Goal: Navigation & Orientation: Find specific page/section

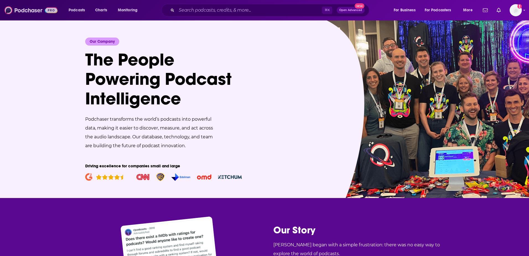
click at [22, 7] on img at bounding box center [30, 10] width 53 height 11
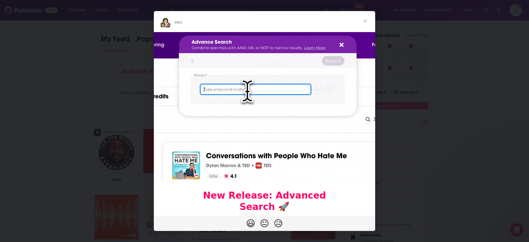
click at [364, 20] on span "Close" at bounding box center [365, 21] width 20 height 20
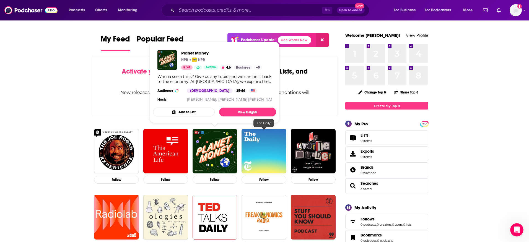
click at [251, 158] on img "The Daily" at bounding box center [263, 151] width 45 height 45
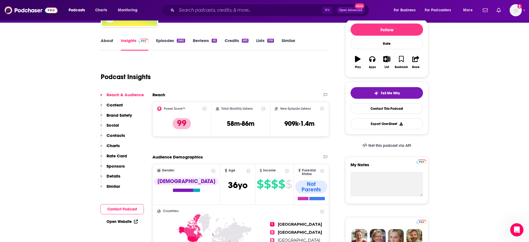
scroll to position [68, 0]
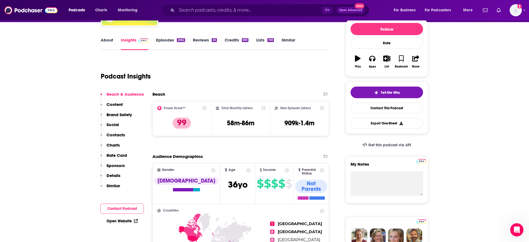
click at [113, 121] on button "Brand Safety" at bounding box center [116, 117] width 32 height 10
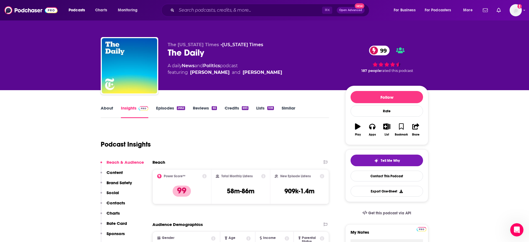
scroll to position [22, 0]
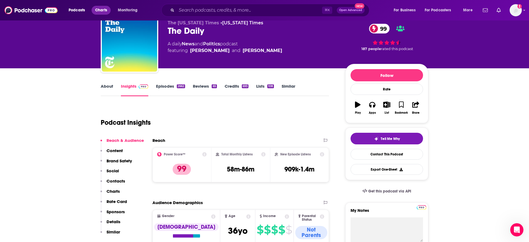
click at [100, 9] on span "Charts" at bounding box center [101, 10] width 12 height 8
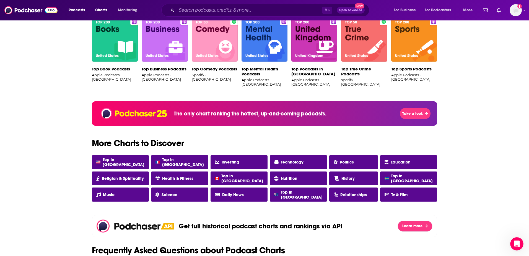
scroll to position [376, 0]
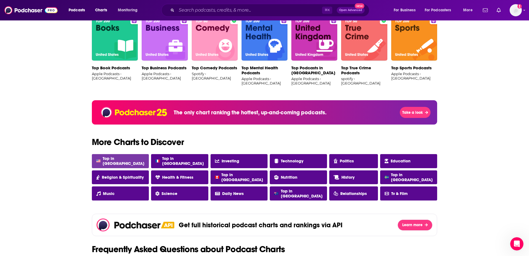
click at [127, 160] on link "Top in [GEOGRAPHIC_DATA]" at bounding box center [120, 161] width 57 height 14
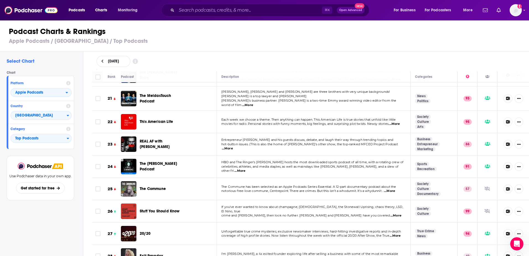
scroll to position [200, 0]
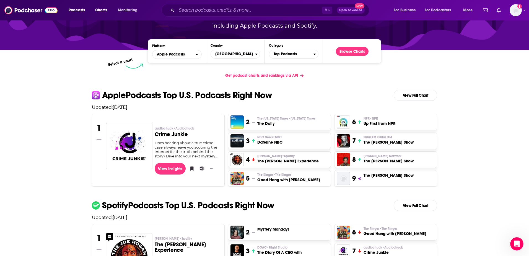
scroll to position [63, 0]
